Goal: Task Accomplishment & Management: Use online tool/utility

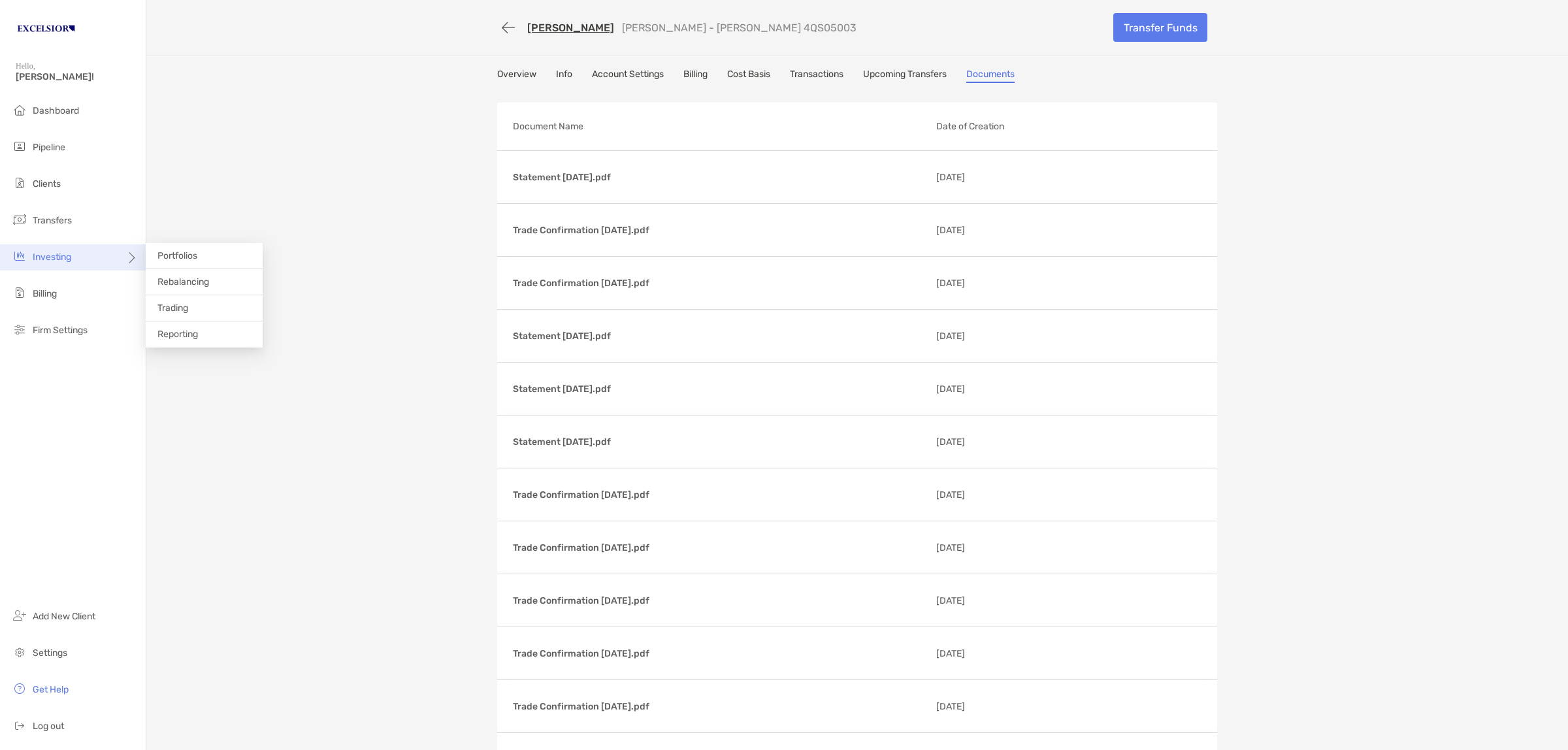
click at [51, 249] on div "Investing" at bounding box center [72, 257] width 145 height 26
click at [209, 287] on li "Rebalancing" at bounding box center [204, 282] width 117 height 26
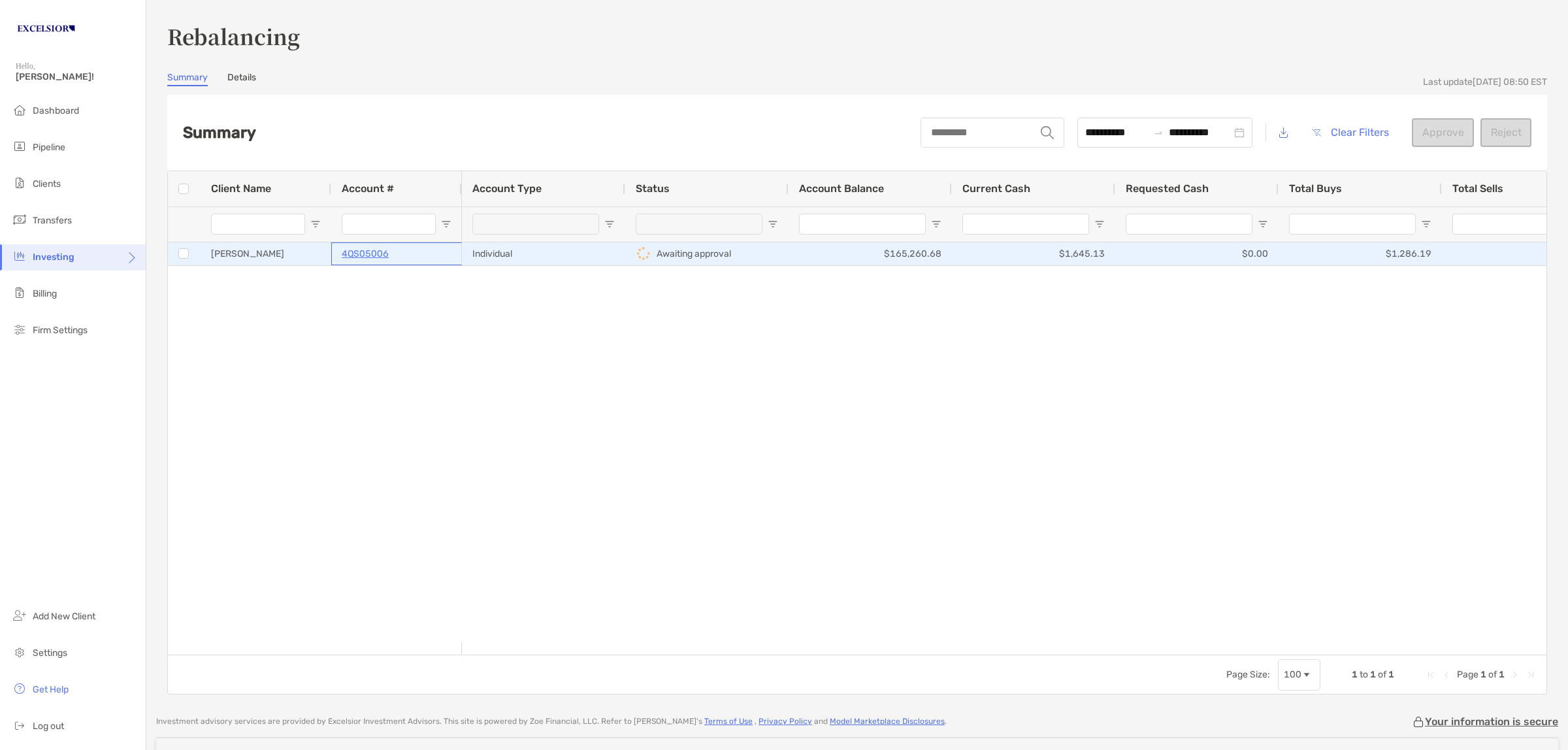
click at [366, 253] on p "4QS05006" at bounding box center [365, 254] width 47 height 17
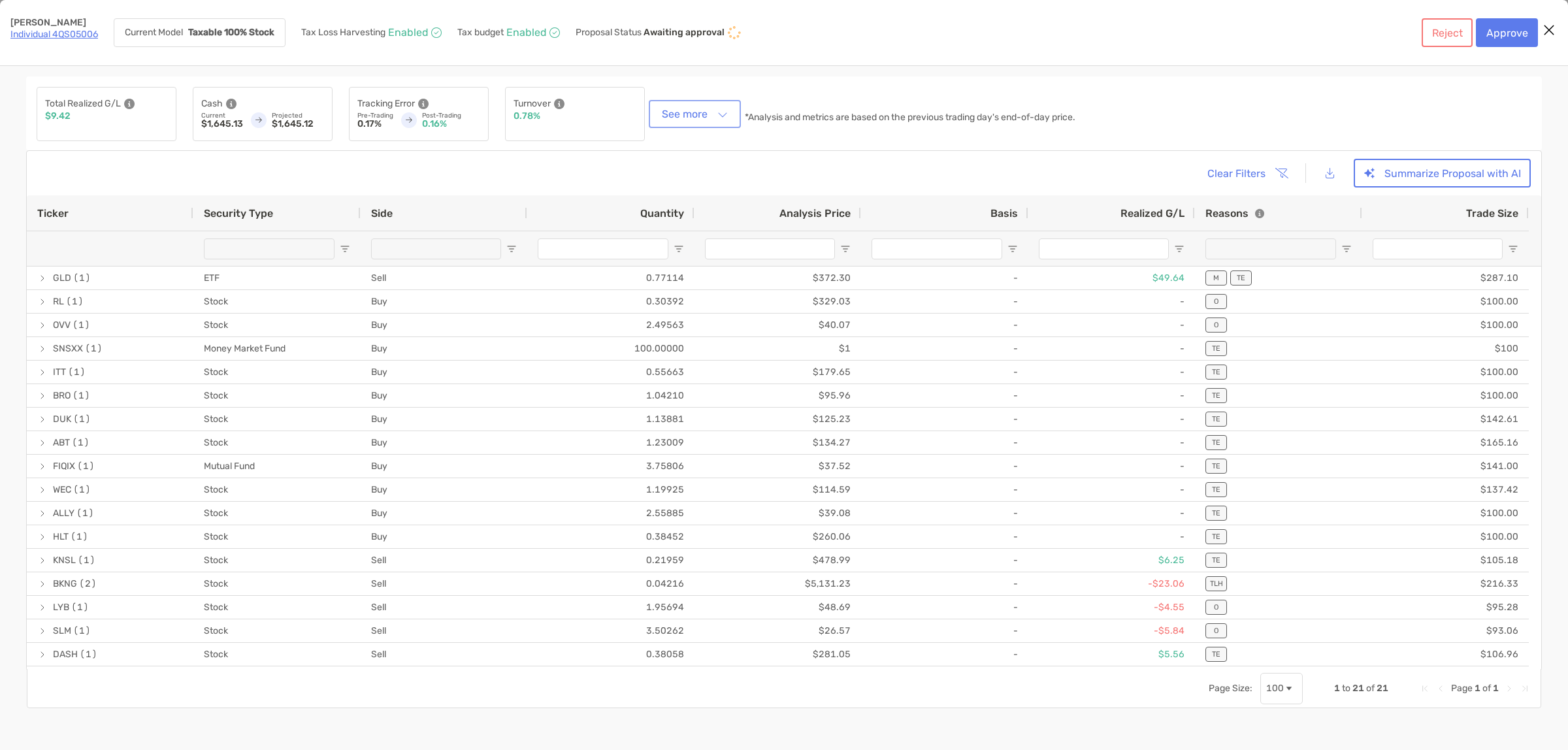
click at [702, 111] on button "See more" at bounding box center [694, 114] width 87 height 23
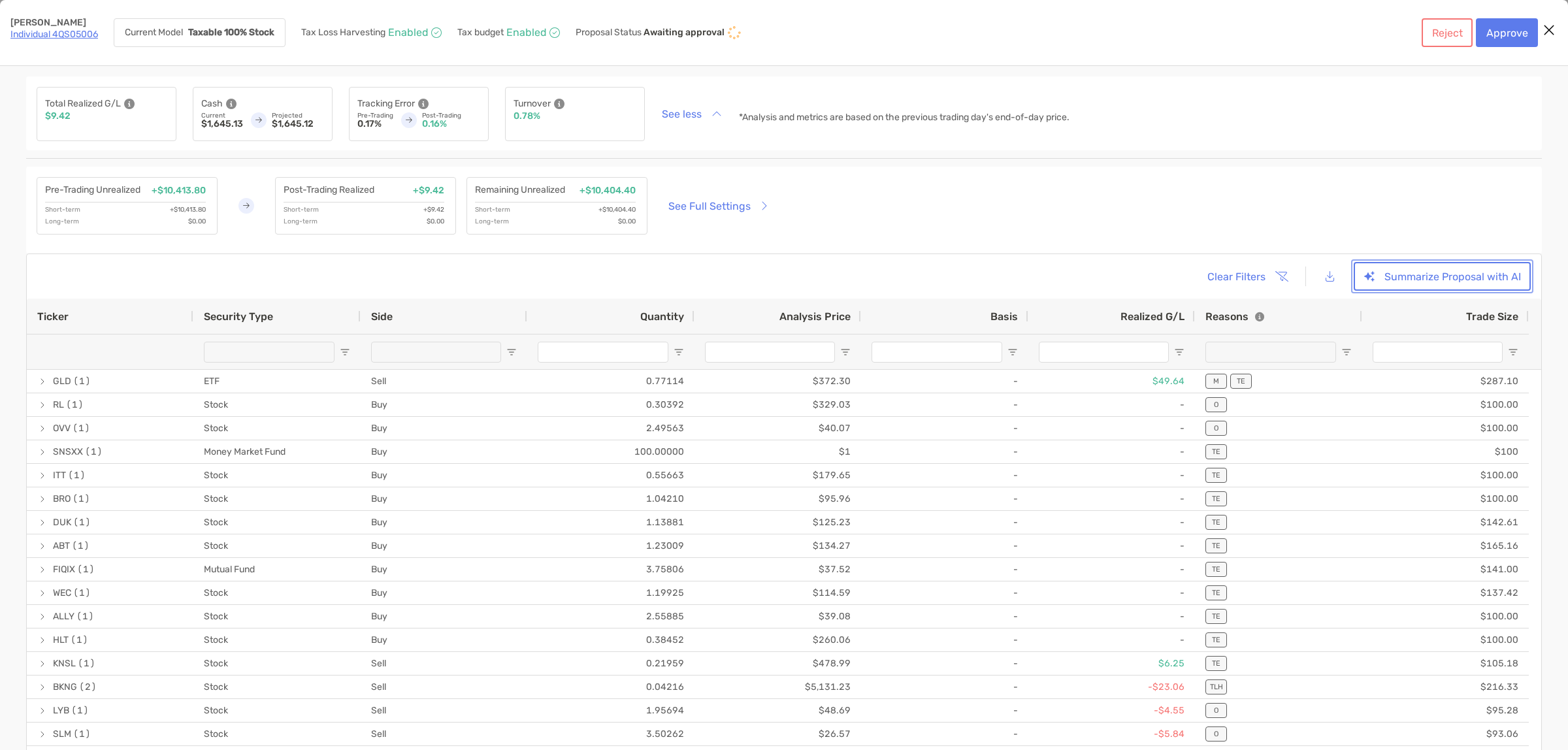
click at [1429, 277] on button "Summarize Proposal with AI" at bounding box center [1441, 276] width 177 height 29
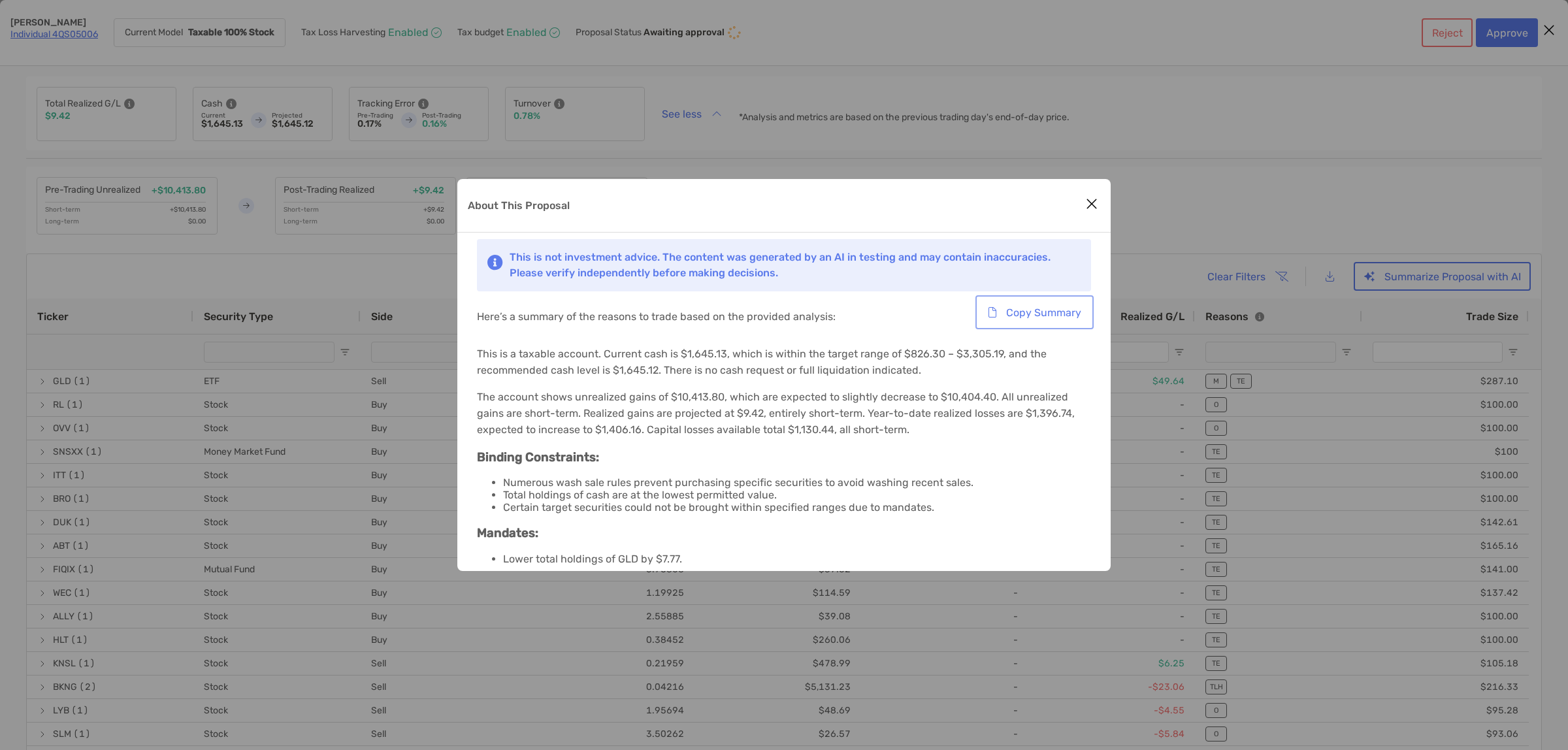
click at [1027, 311] on button "Copy Summary" at bounding box center [1034, 312] width 113 height 29
click at [739, 198] on div "About This Proposal" at bounding box center [784, 205] width 653 height 54
click at [1091, 201] on icon "Close modal" at bounding box center [1092, 204] width 12 height 16
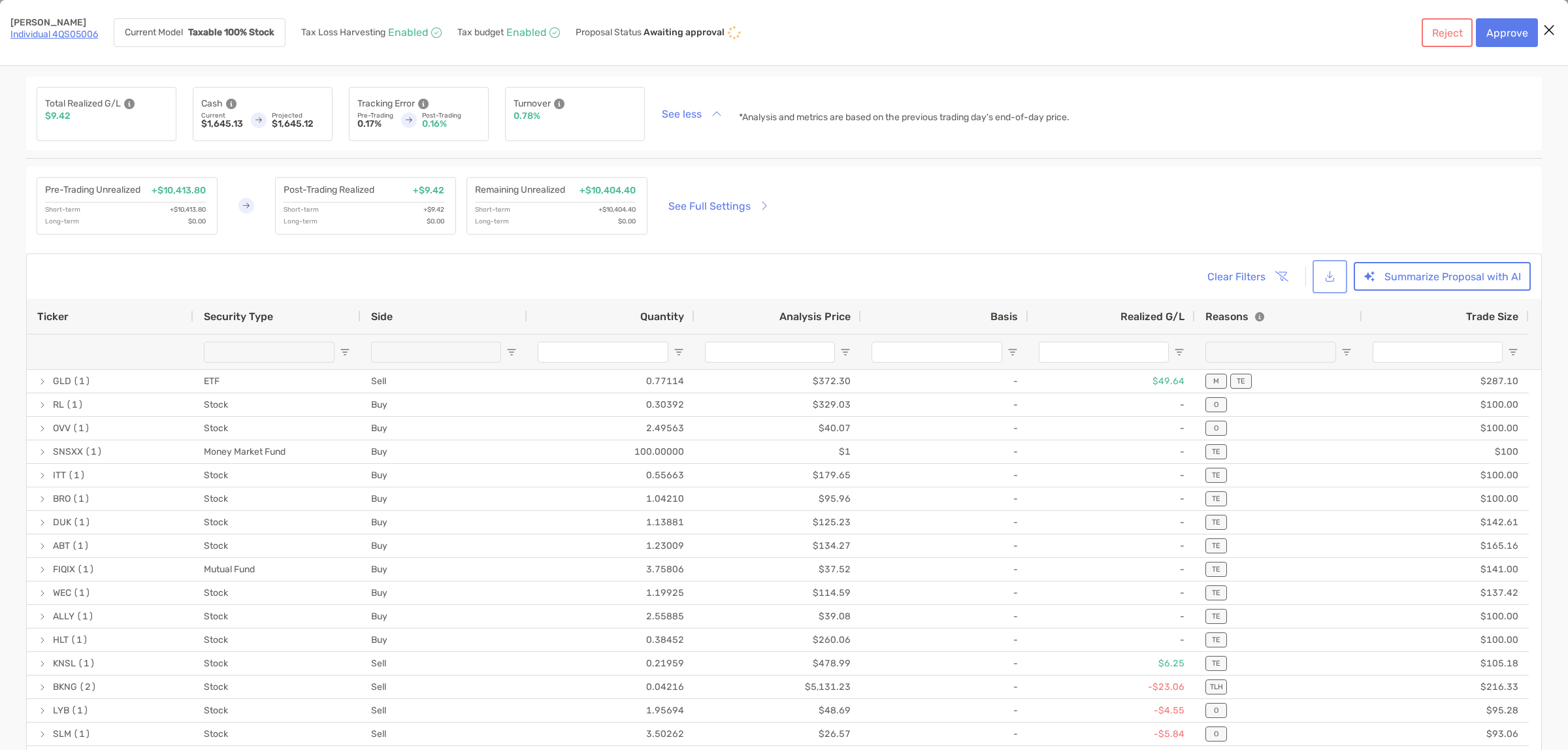
click at [1334, 274] on button "[object Object]" at bounding box center [1329, 276] width 29 height 28
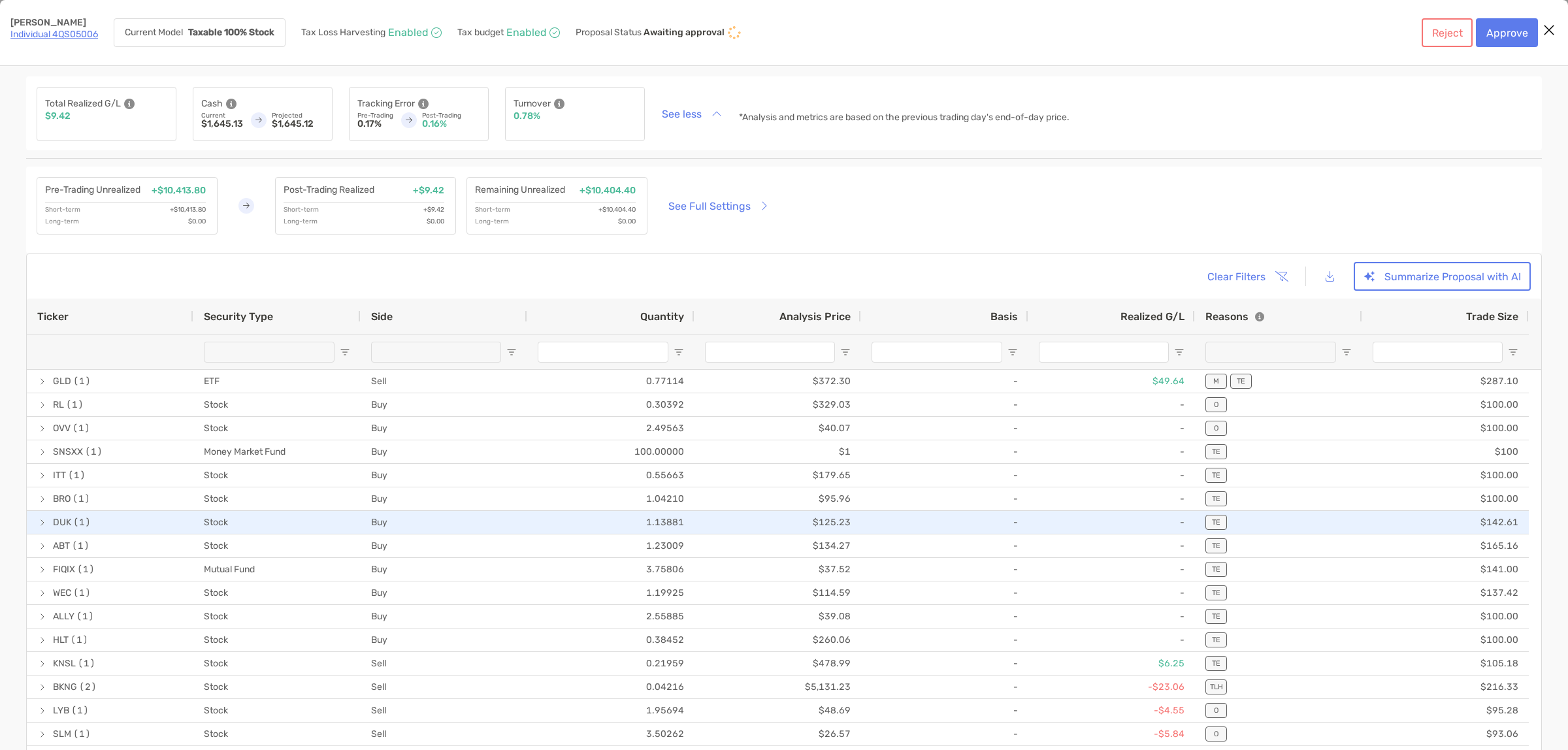
click at [893, 540] on div "-" at bounding box center [945, 546] width 167 height 23
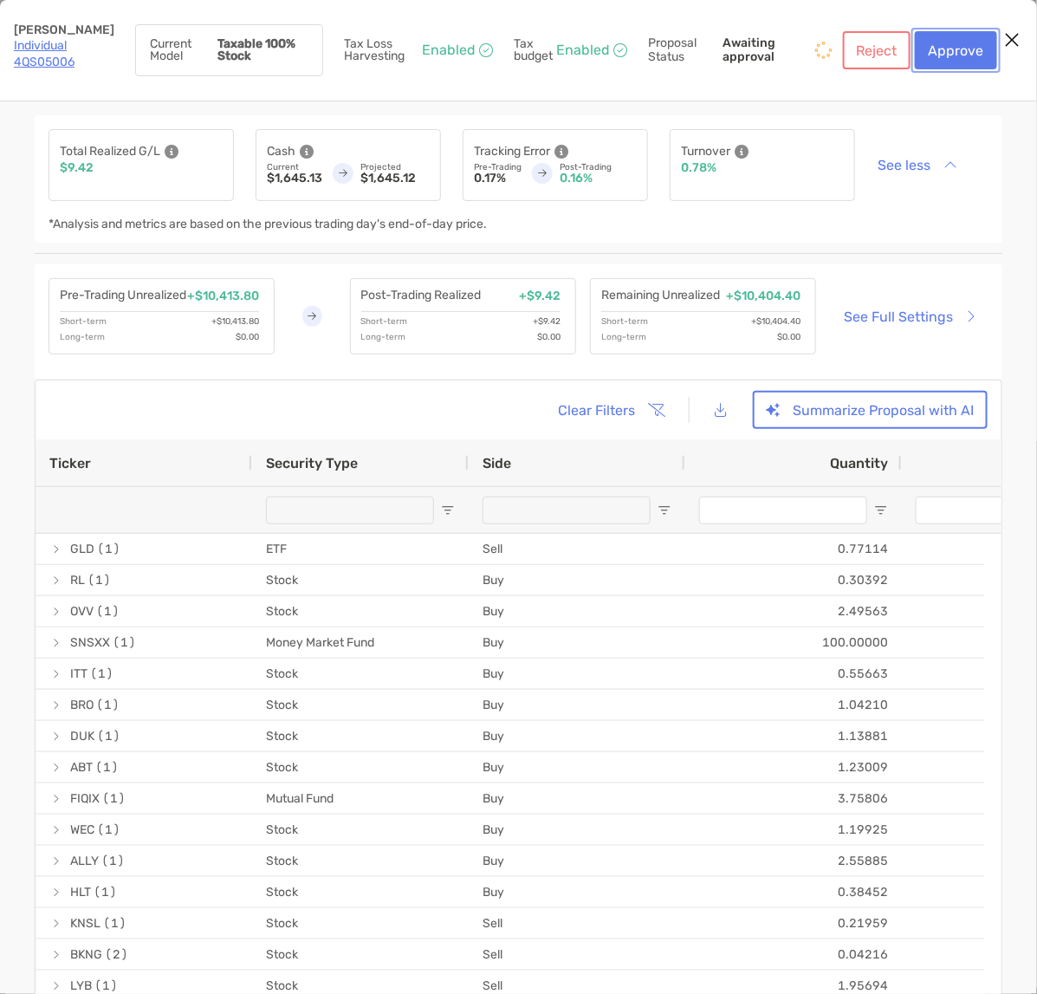
click at [951, 54] on button "Approve" at bounding box center [956, 50] width 82 height 38
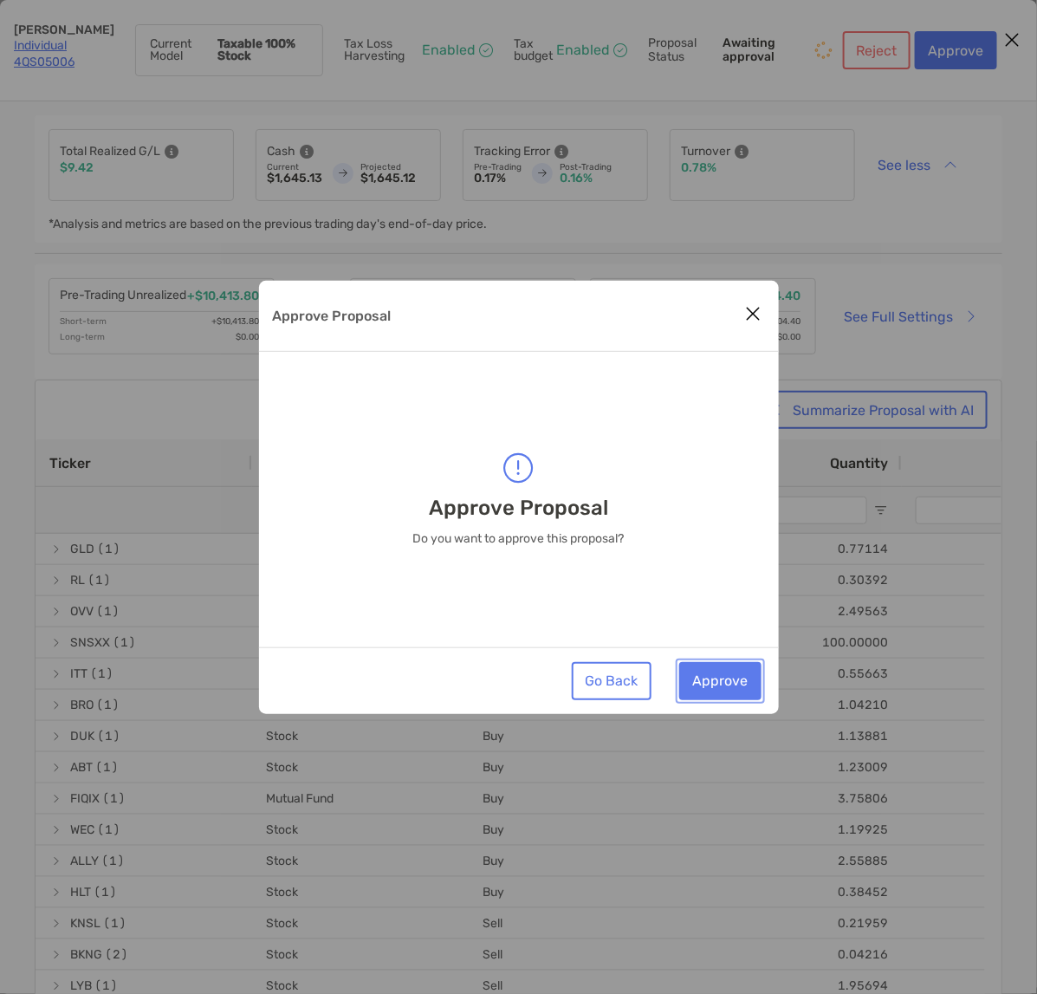
click at [717, 678] on button "Approve" at bounding box center [720, 681] width 82 height 38
